Goal: Find specific page/section: Find specific page/section

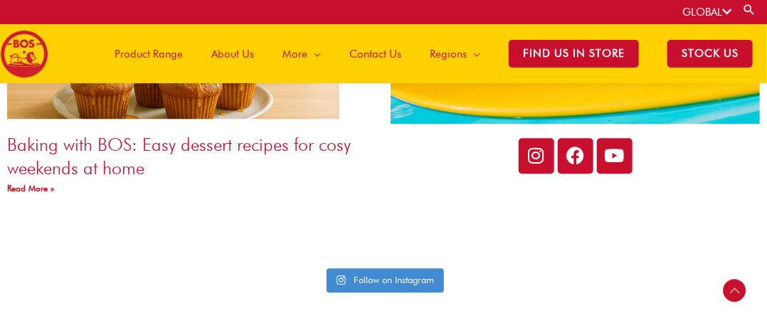
scroll to position [2905, 0]
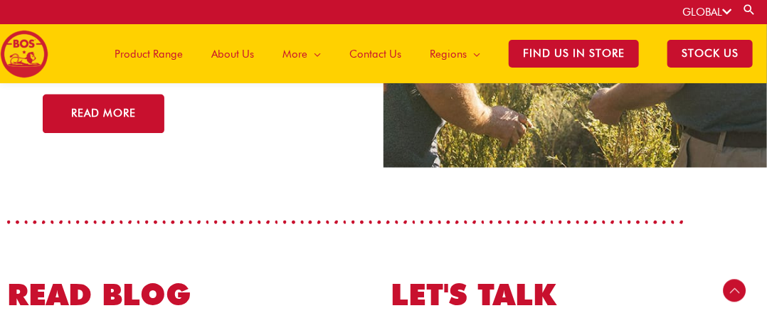
click at [149, 54] on span "Product Range" at bounding box center [149, 54] width 68 height 43
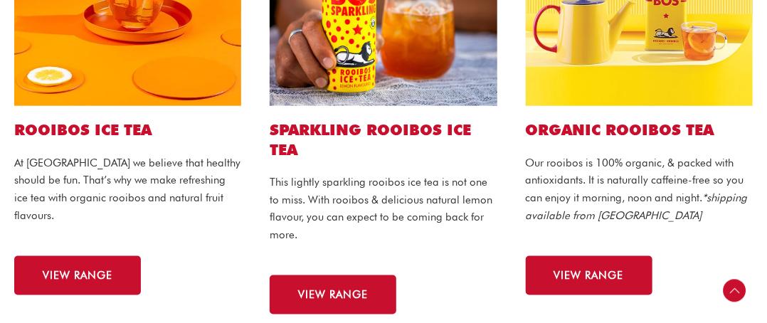
scroll to position [569, 0]
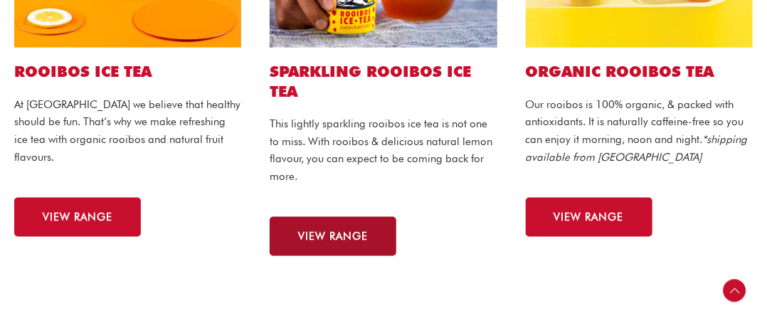
click at [324, 231] on span "VIEW RANGE" at bounding box center [333, 236] width 70 height 11
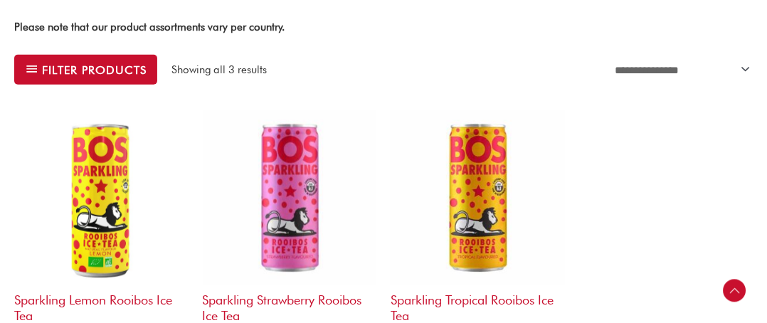
scroll to position [498, 0]
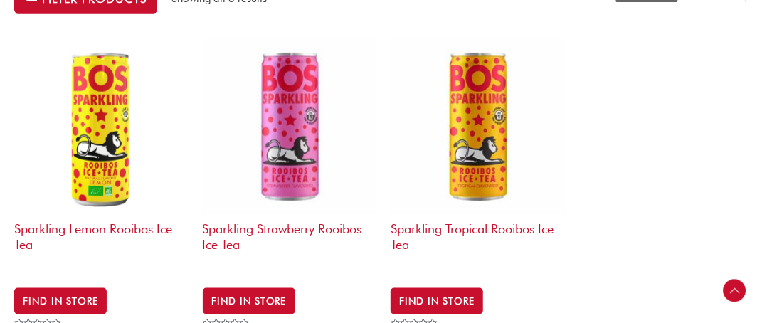
click at [427, 319] on div "Rated 0 out of 5" at bounding box center [415, 323] width 49 height 9
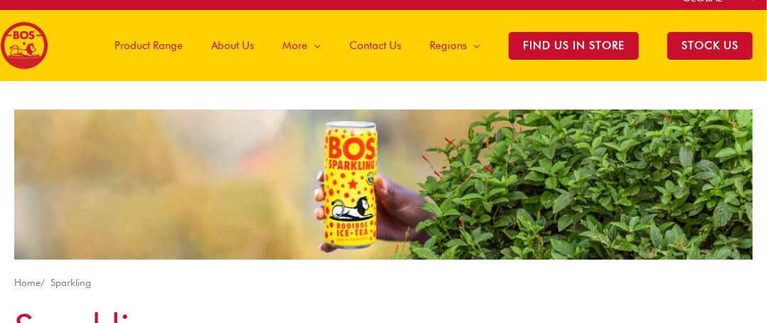
scroll to position [0, 0]
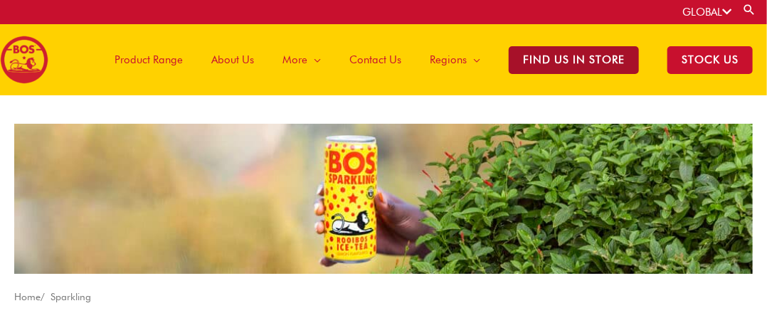
click at [550, 56] on span "Find Us in Store" at bounding box center [574, 60] width 130 height 28
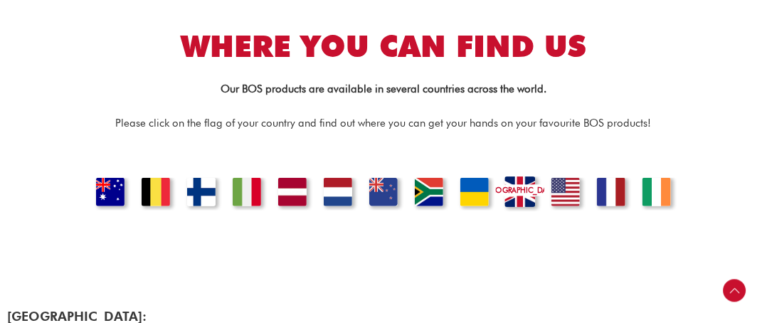
click at [516, 199] on link "UNITED KINGDOM" at bounding box center [520, 193] width 48 height 35
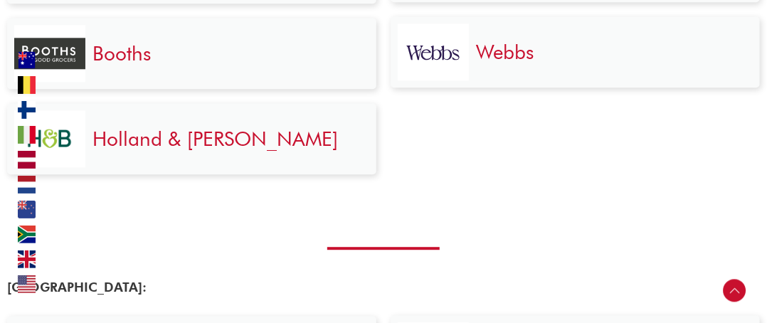
scroll to position [3231, 0]
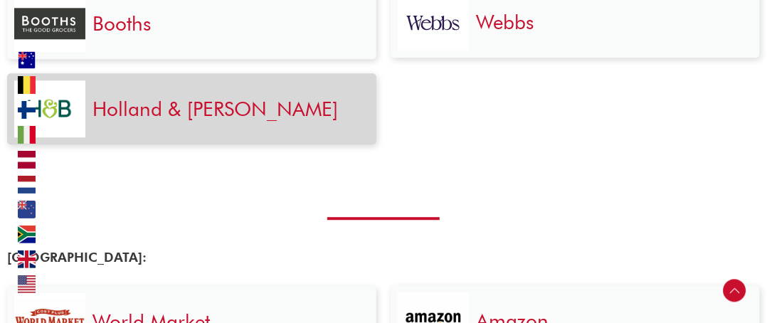
click at [166, 97] on link "Holland & Barrett" at bounding box center [215, 109] width 245 height 24
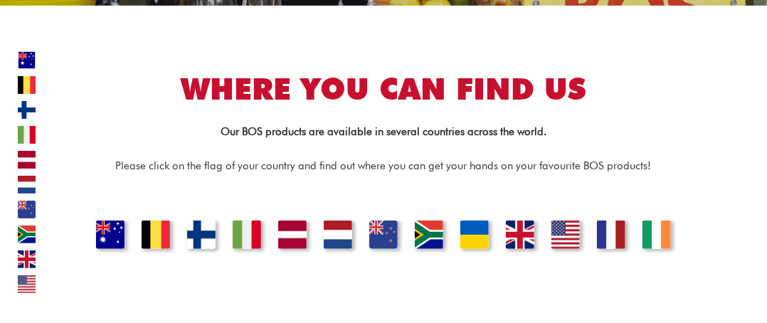
scroll to position [0, 0]
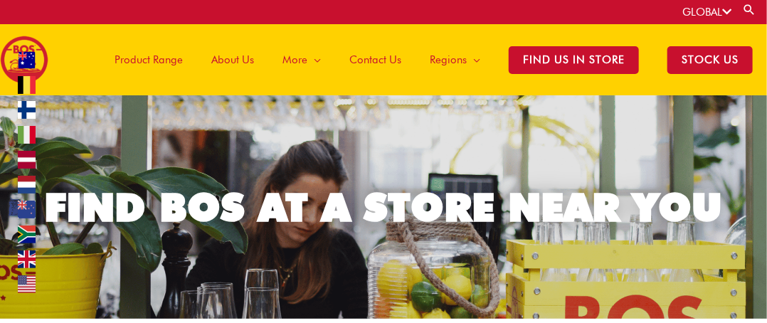
click at [154, 62] on span "Product Range" at bounding box center [149, 59] width 68 height 43
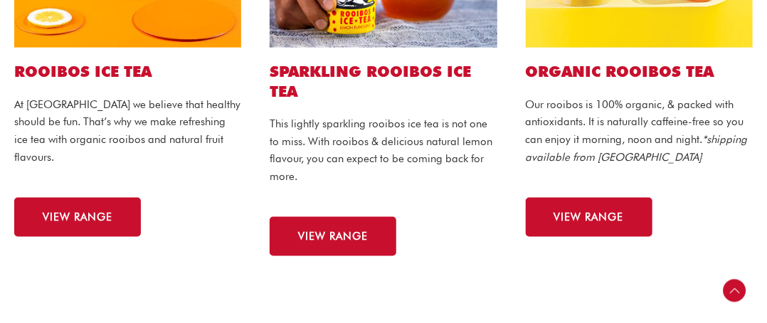
scroll to position [640, 0]
